Goal: Transaction & Acquisition: Purchase product/service

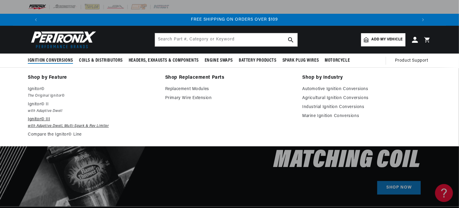
scroll to position [0, 747]
click at [337, 88] on link "Automotive Ignition Conversions" at bounding box center [366, 89] width 129 height 7
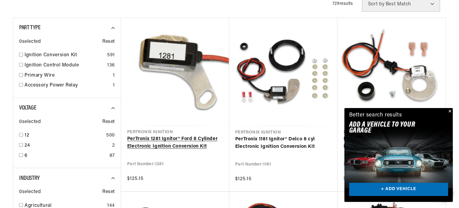
scroll to position [0, 373]
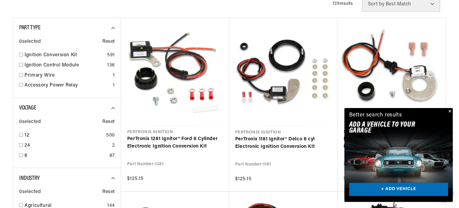
click at [449, 110] on button "Close" at bounding box center [449, 111] width 7 height 7
click at [449, 110] on div "Better search results Add A VEHICLE to your garage + ADD VEHICLE" at bounding box center [398, 121] width 109 height 26
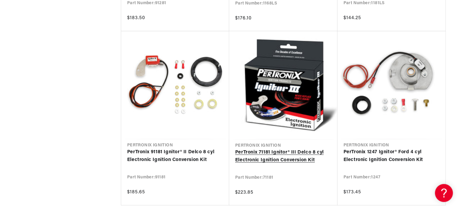
scroll to position [0, 258]
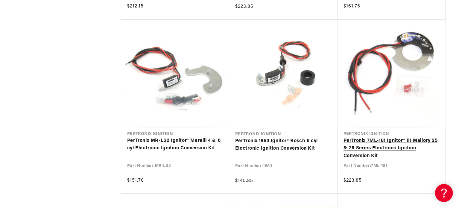
click at [377, 138] on link "PerTronix 7ML-181 Ignitor® III Mallory 25 & 26 Series Electronic Ignition Conve…" at bounding box center [391, 148] width 96 height 23
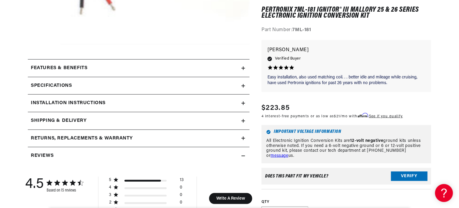
scroll to position [239, 0]
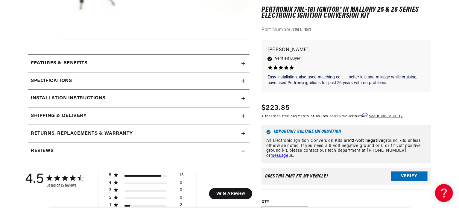
click at [73, 80] on div "Specifications" at bounding box center [135, 81] width 214 height 8
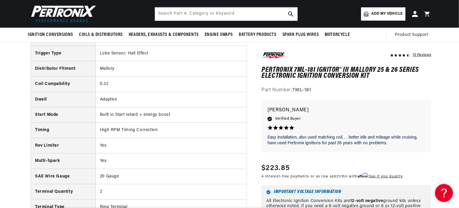
scroll to position [0, 0]
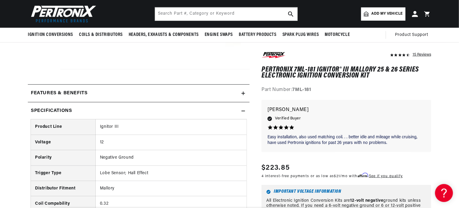
click at [85, 92] on h2 "Features & Benefits" at bounding box center [59, 93] width 57 height 8
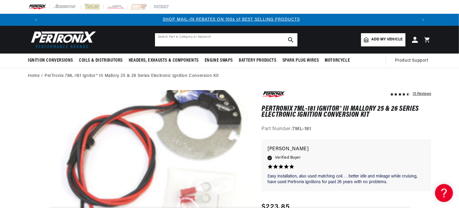
click at [190, 38] on input "text" at bounding box center [226, 39] width 142 height 13
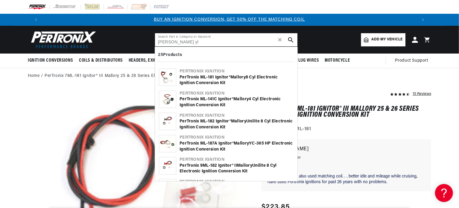
type input "mallory yl"
click at [212, 78] on div "PerTronix ML-181 Ignitor® Mallory 8 cyl Electronic Ignition Conversion Kit" at bounding box center [237, 80] width 114 height 12
click at [280, 40] on span "✕" at bounding box center [279, 40] width 5 height 0
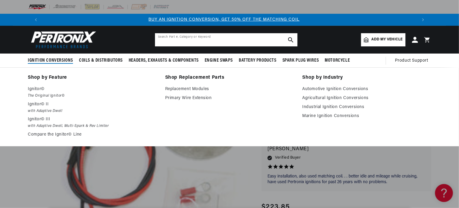
scroll to position [0, 0]
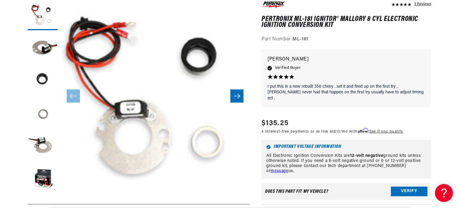
scroll to position [0, 373]
